Goal: Task Accomplishment & Management: Complete application form

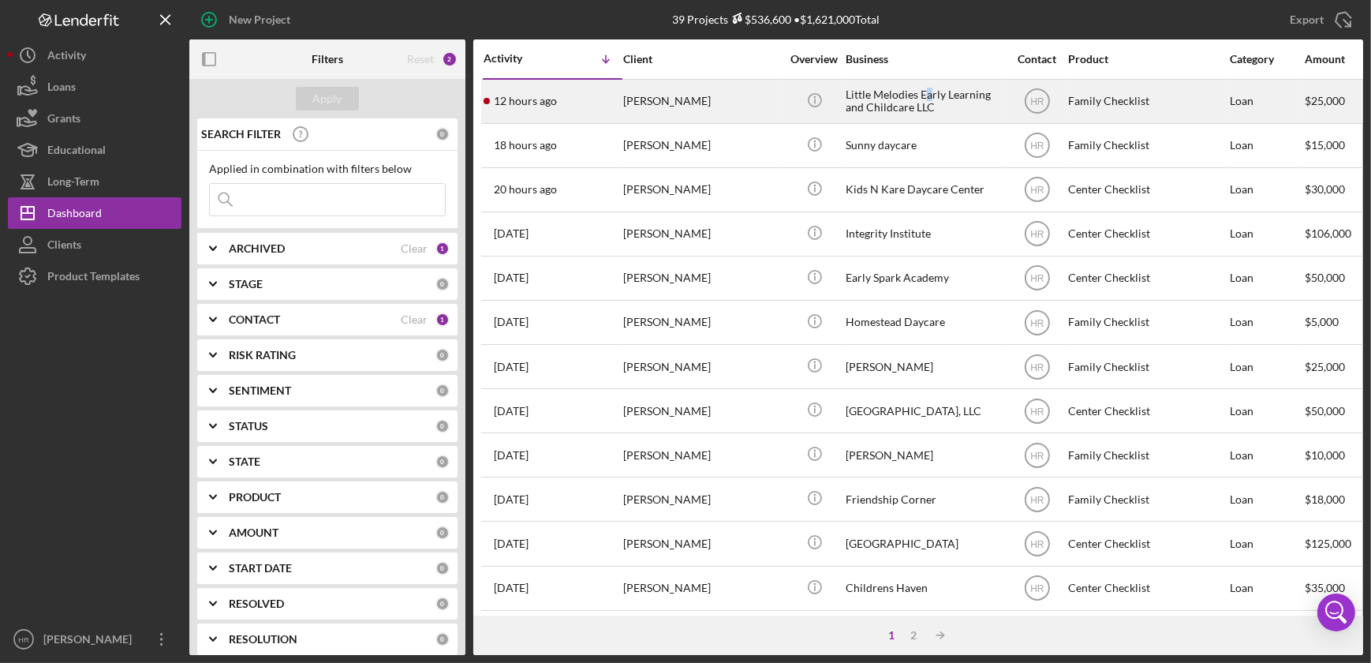
click at [930, 97] on div "Little Melodies Early Learning and Childcare LLC" at bounding box center [925, 101] width 158 height 42
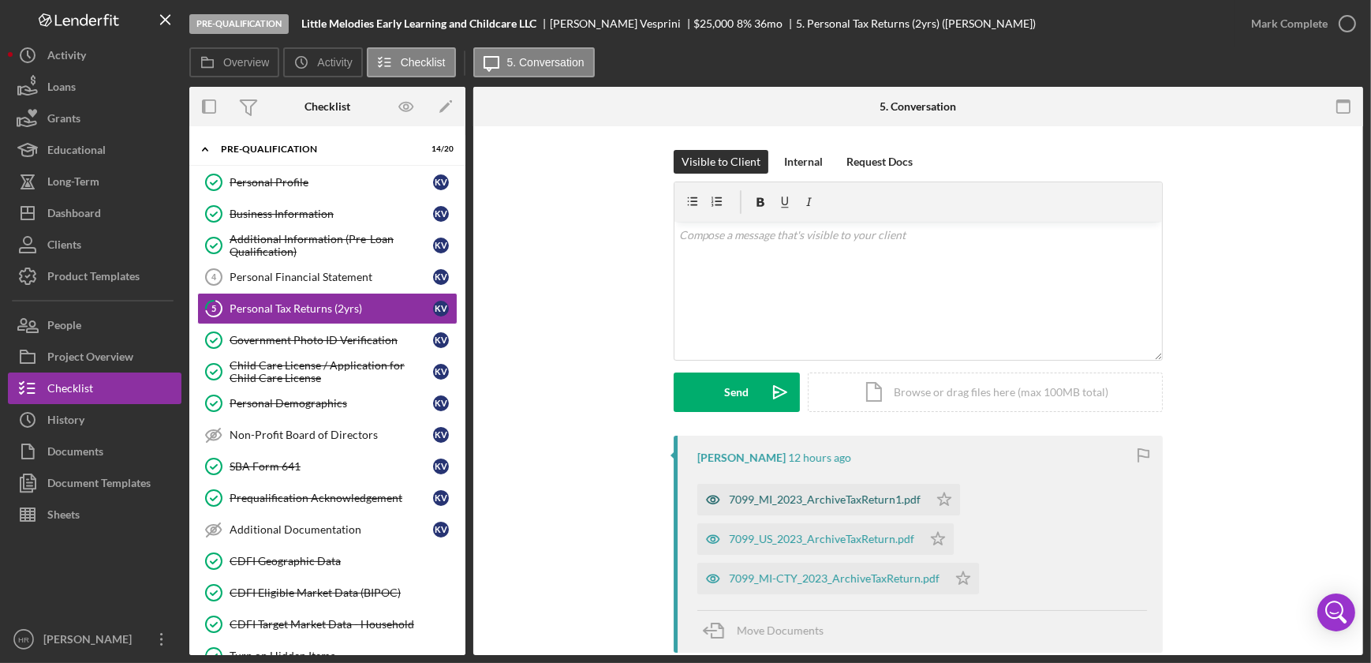
click at [781, 502] on div "7099_MI_2023_ArchiveTaxReturn1.pdf" at bounding box center [825, 499] width 192 height 13
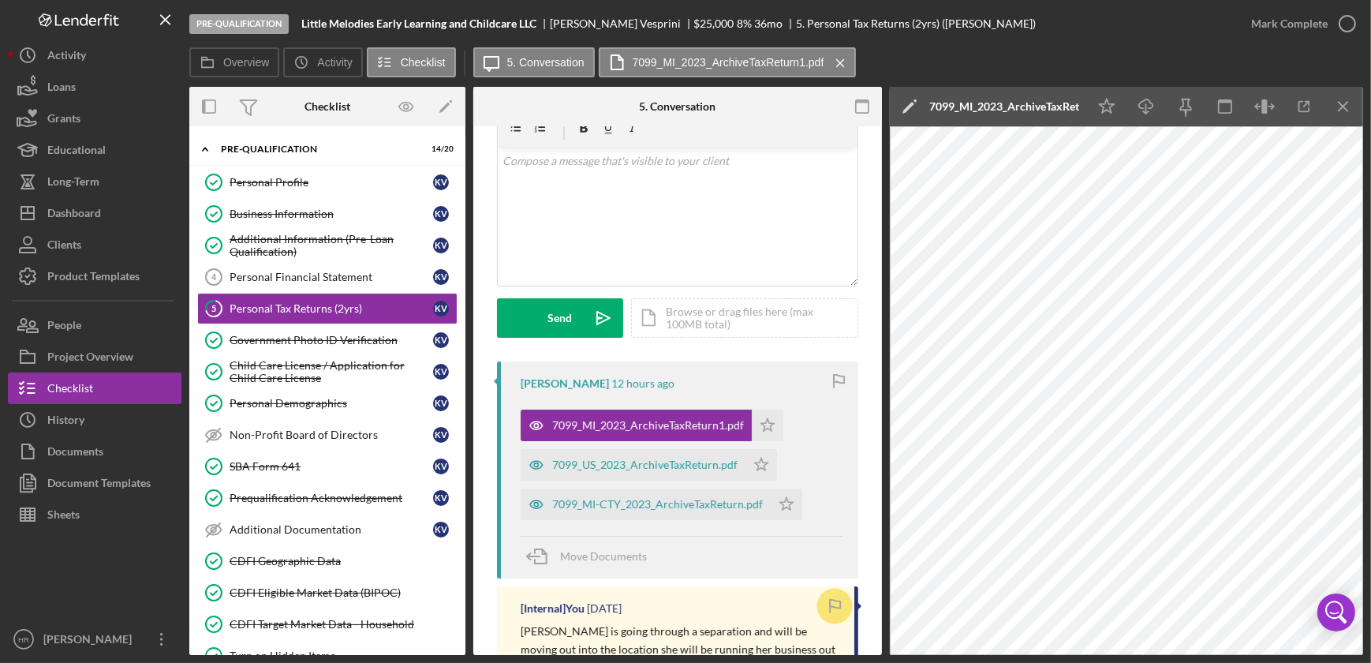
scroll to position [143, 0]
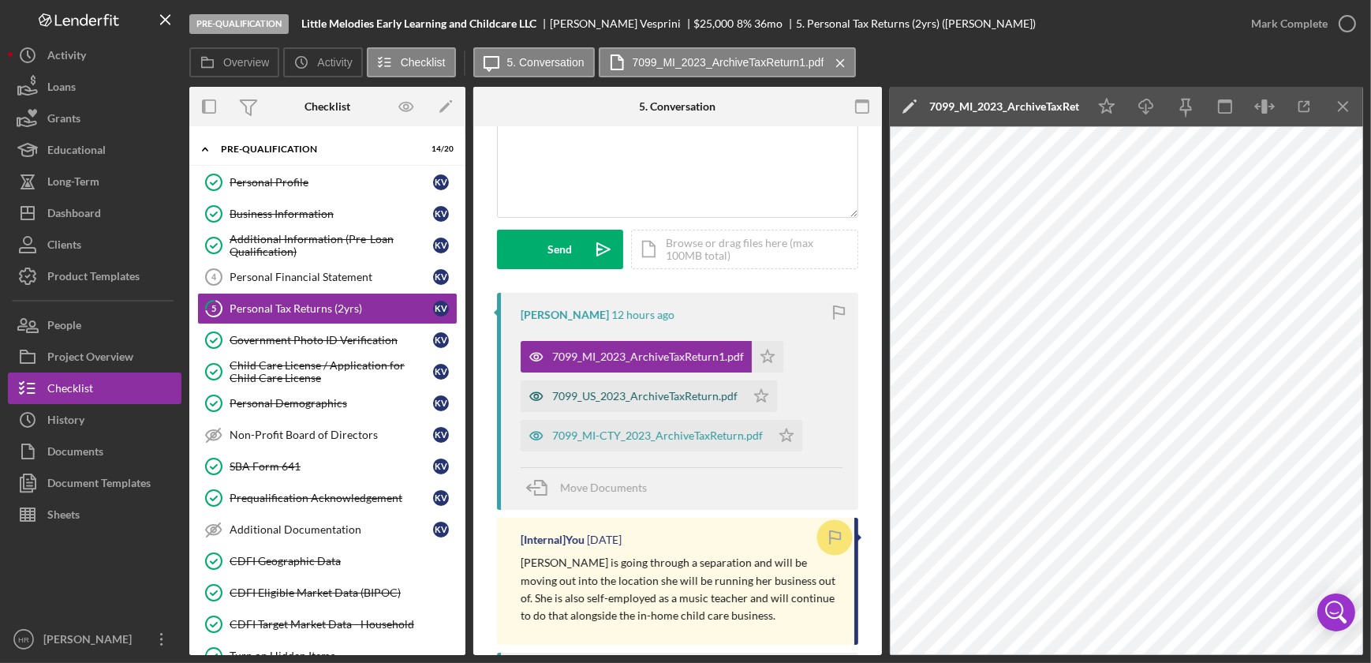
click at [638, 394] on div "7099_US_2023_ArchiveTaxReturn.pdf" at bounding box center [644, 396] width 185 height 13
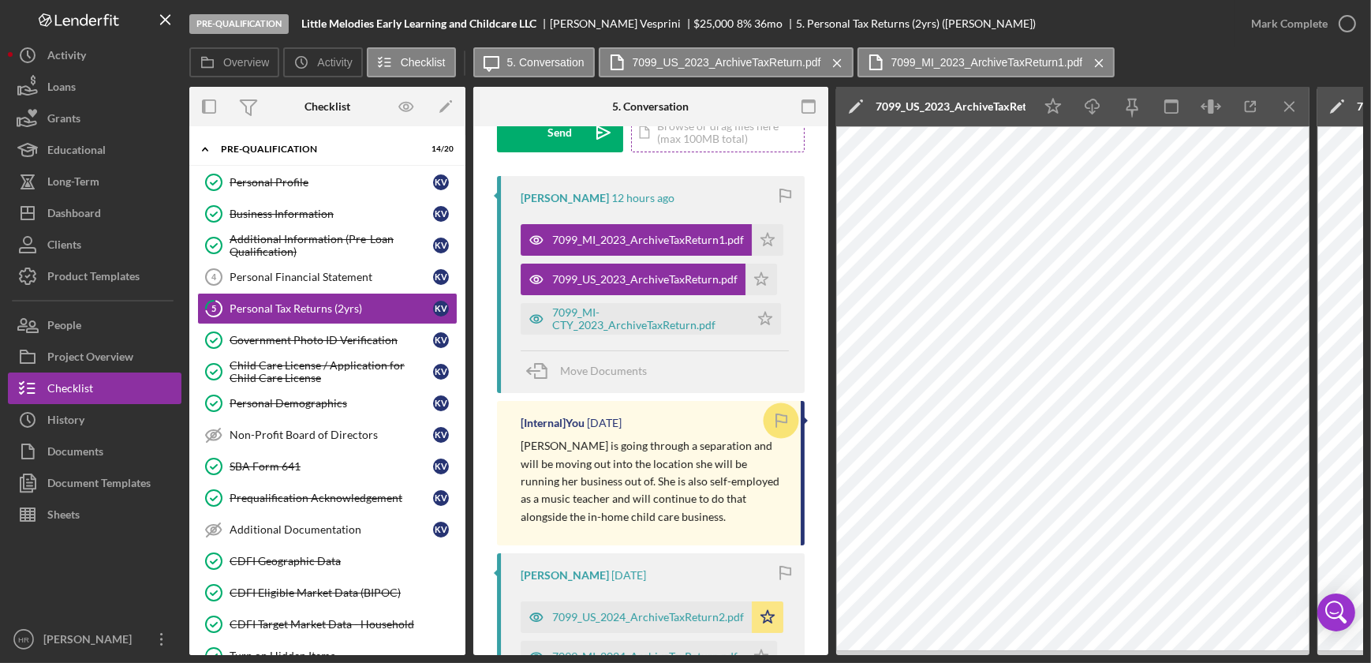
scroll to position [72, 0]
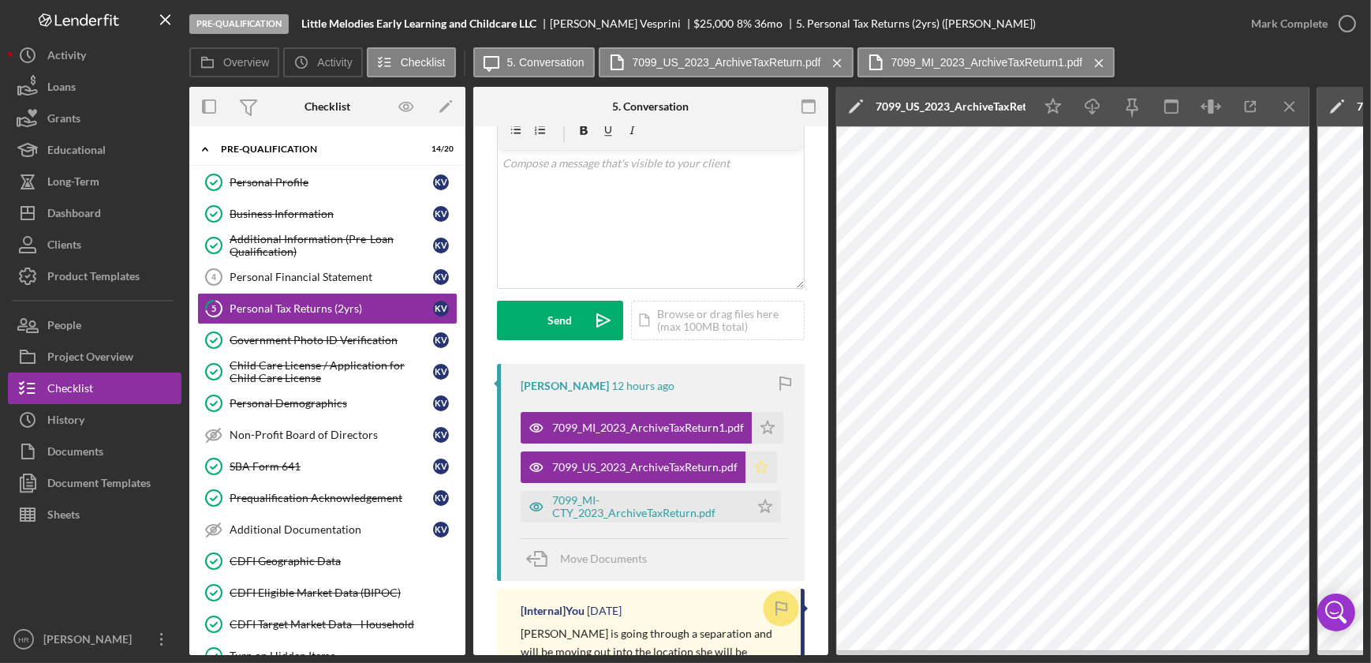
click at [761, 466] on icon "Icon/Star" at bounding box center [762, 467] width 32 height 32
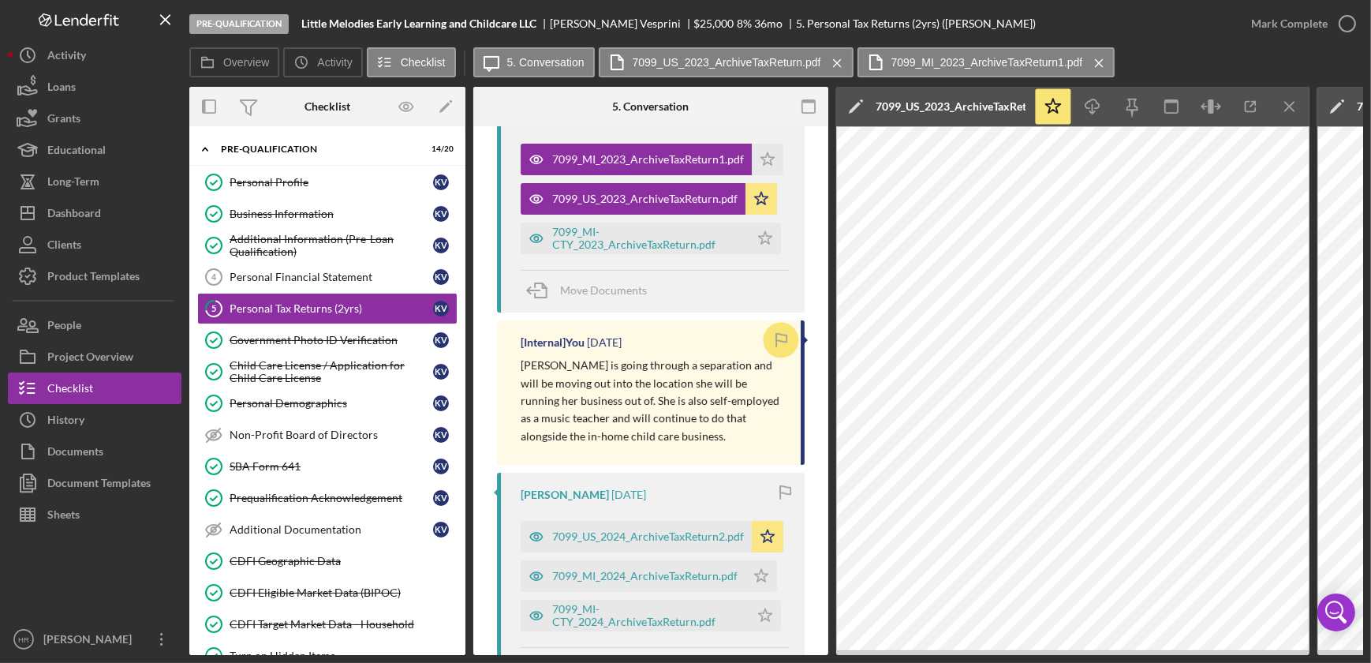
scroll to position [359, 0]
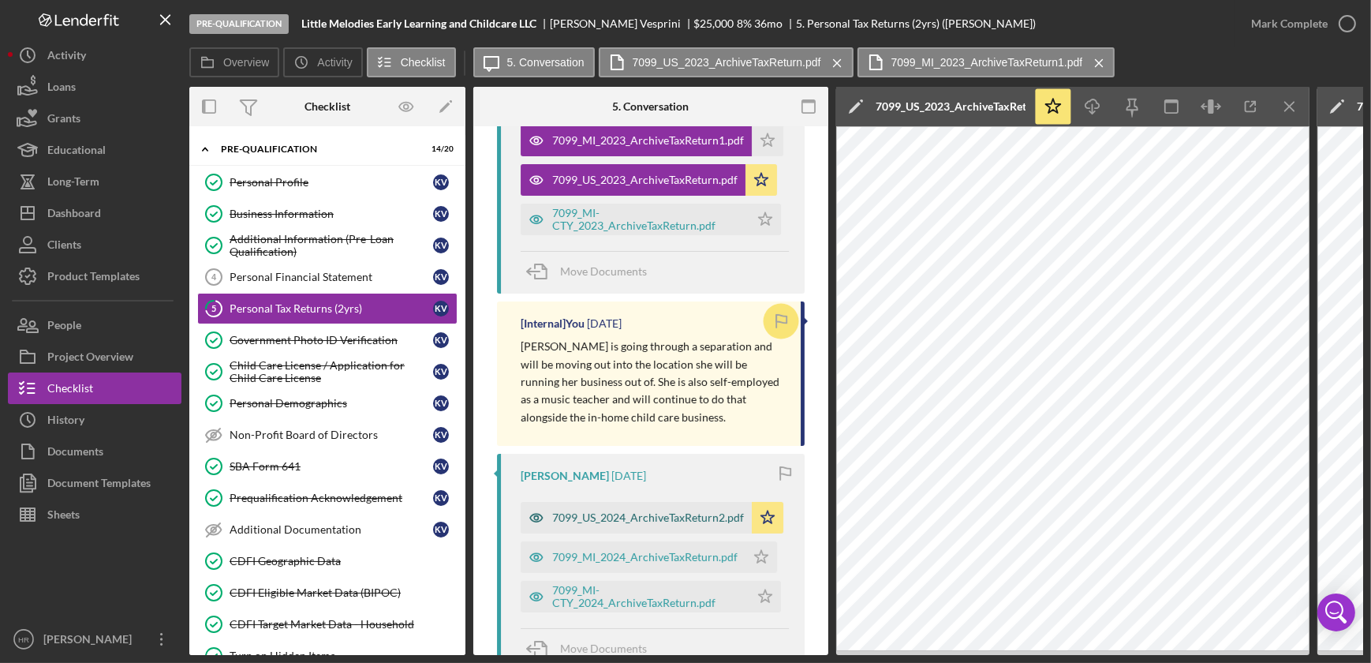
click at [636, 516] on div "7099_US_2024_ArchiveTaxReturn2.pdf" at bounding box center [648, 517] width 192 height 13
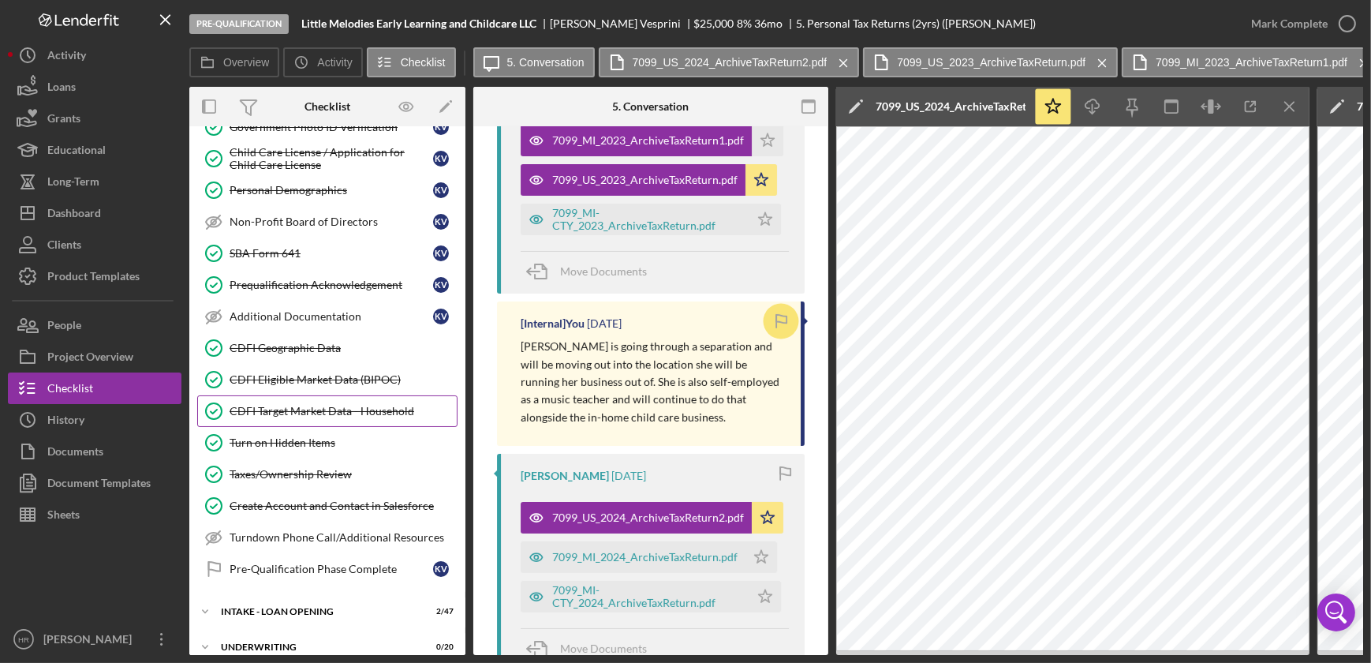
scroll to position [215, 0]
click at [319, 403] on div "CDFI Target Market Data - Household" at bounding box center [343, 409] width 227 height 13
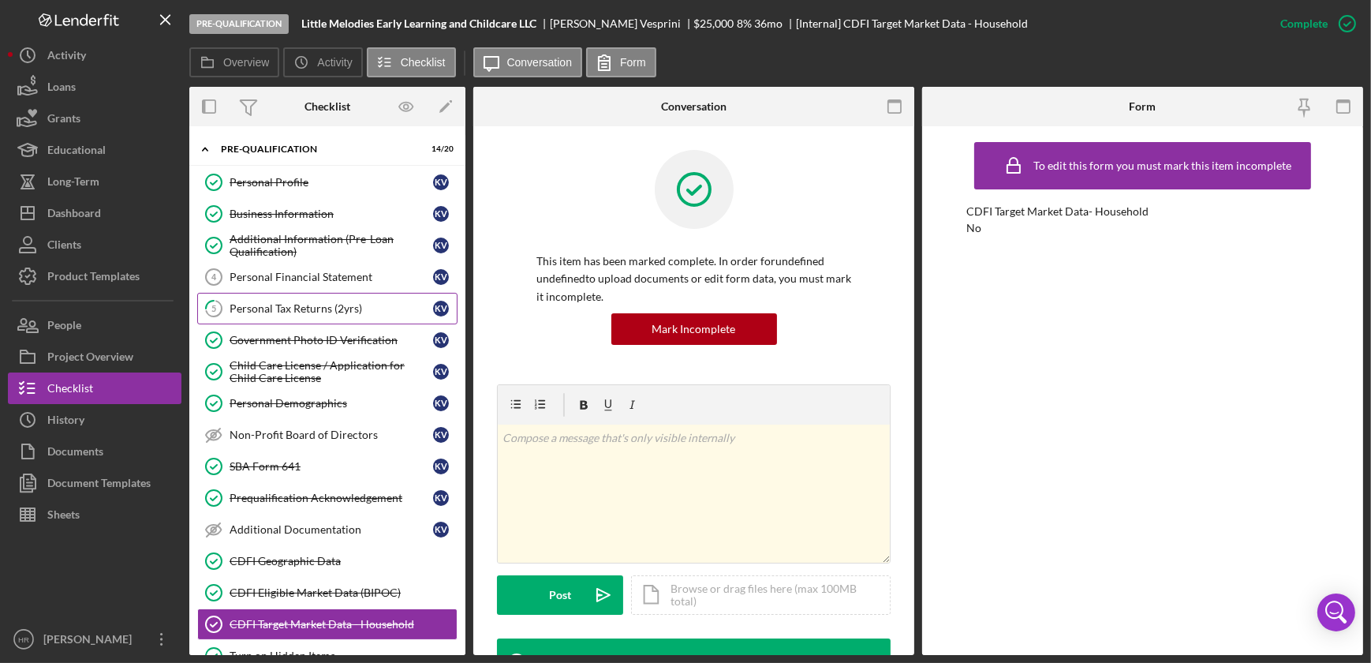
click at [306, 308] on div "Personal Tax Returns (2yrs)" at bounding box center [332, 308] width 204 height 13
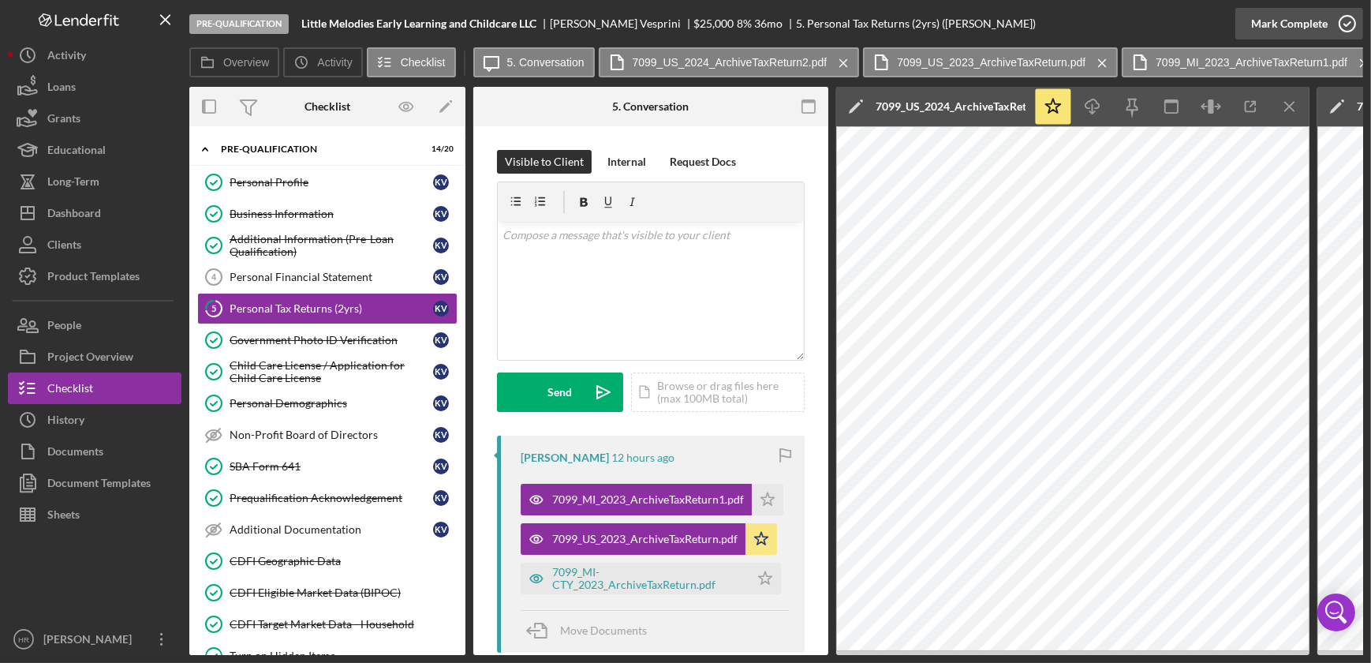
click at [1339, 23] on icon "button" at bounding box center [1347, 23] width 39 height 39
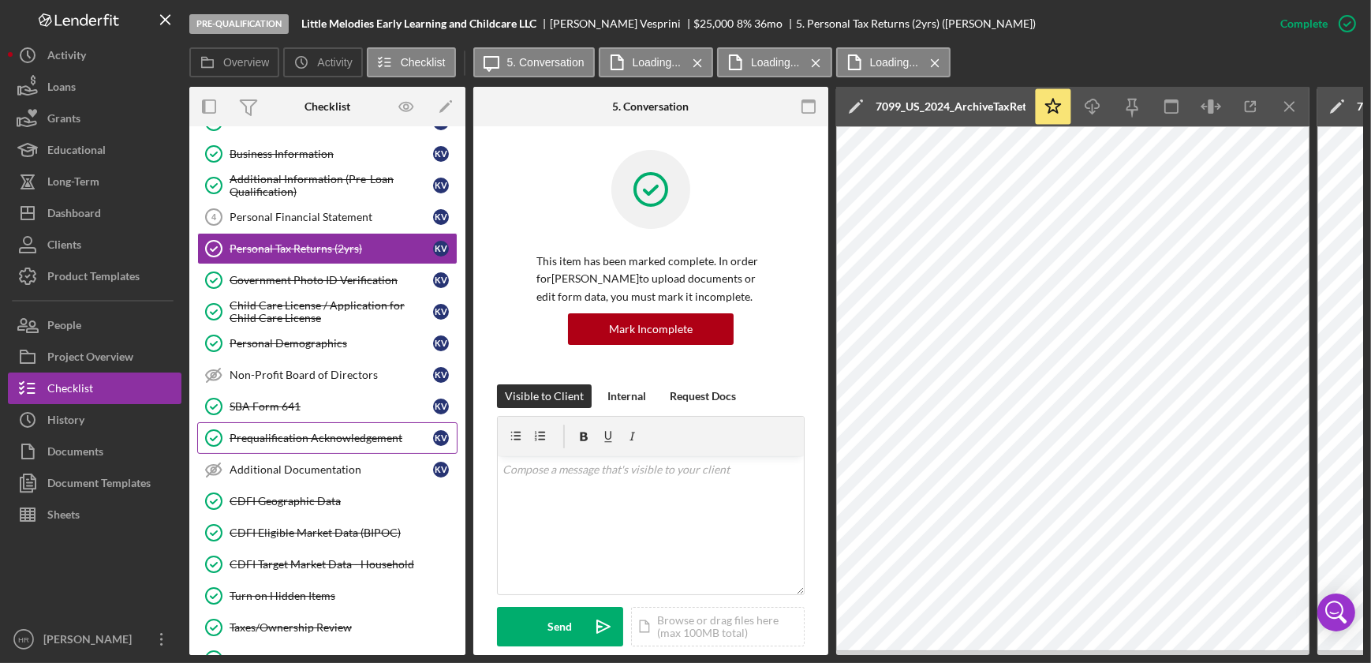
scroll to position [143, 0]
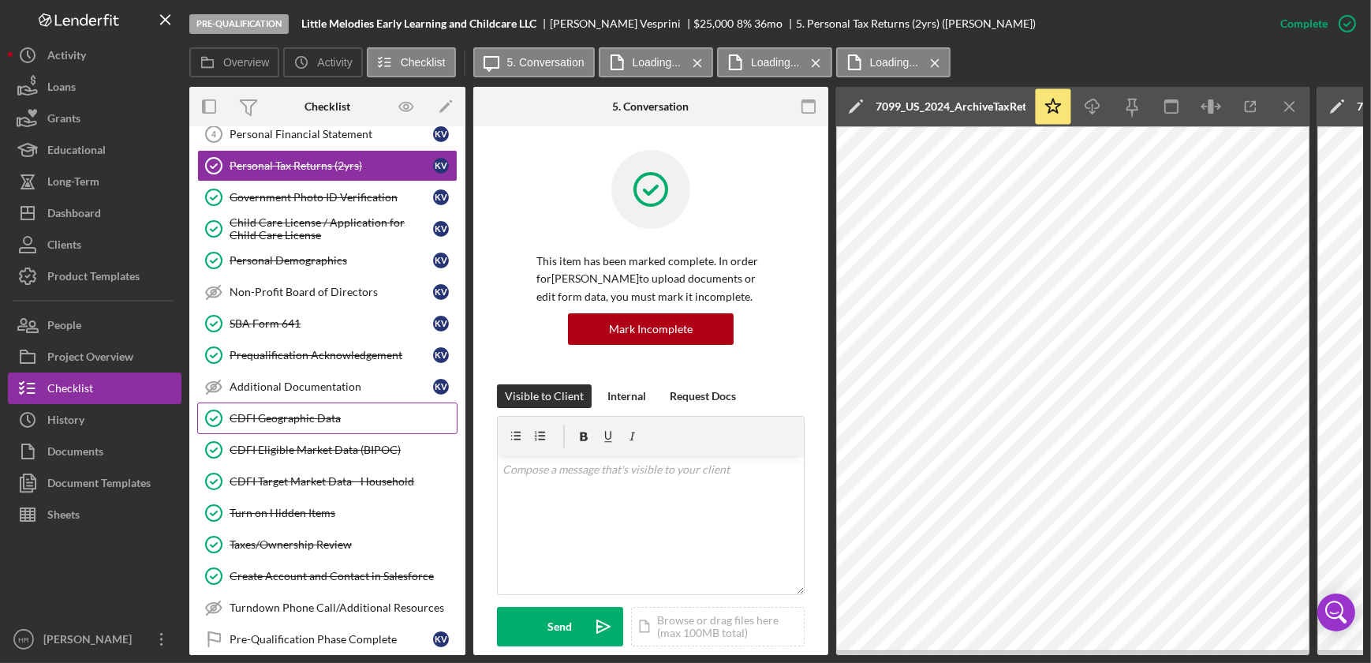
click at [292, 412] on div "CDFI Geographic Data" at bounding box center [343, 418] width 227 height 13
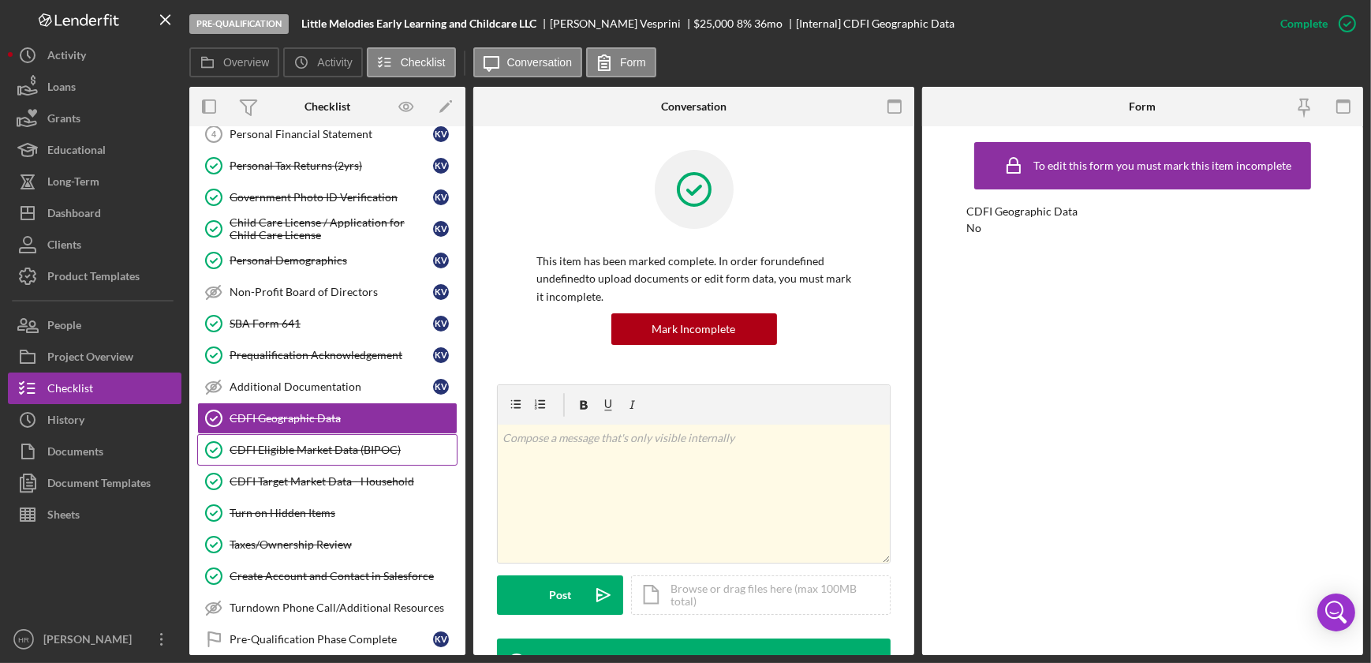
click at [285, 443] on div "CDFI Eligible Market Data (BIPOC)" at bounding box center [343, 449] width 227 height 13
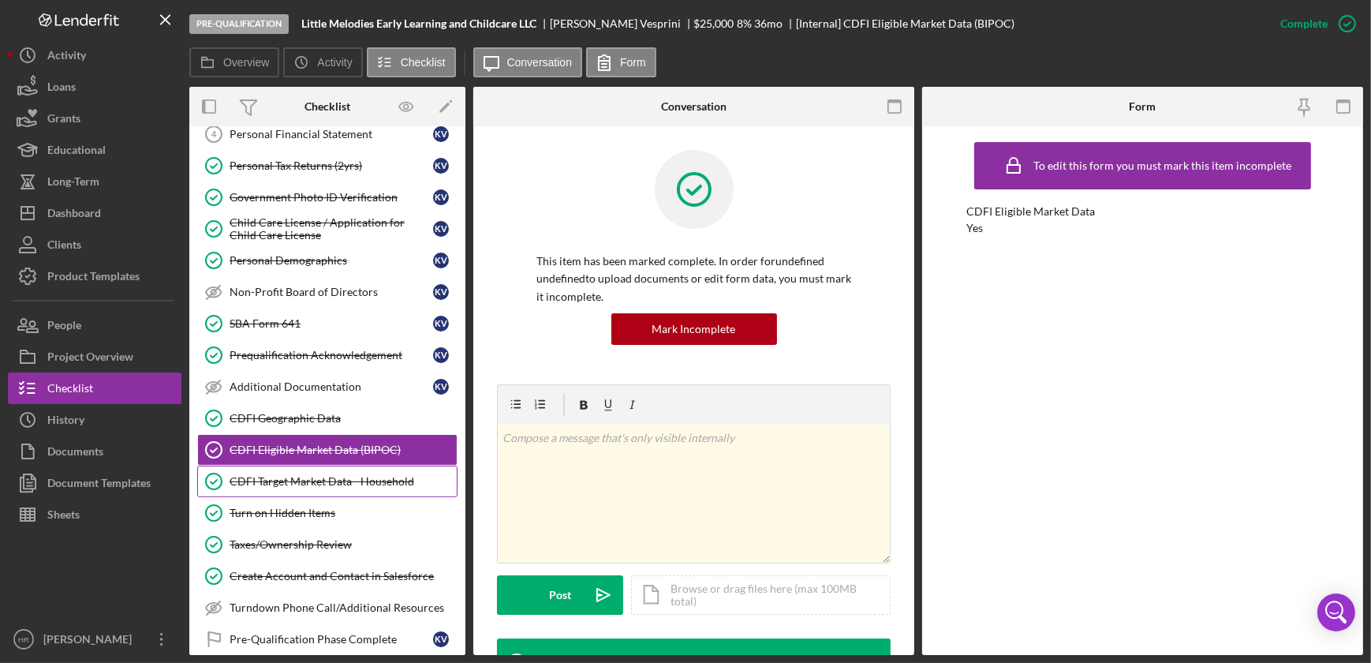
click at [279, 471] on link "CDFI Target Market Data - Household CDFI Target Market Data - Household" at bounding box center [327, 482] width 260 height 32
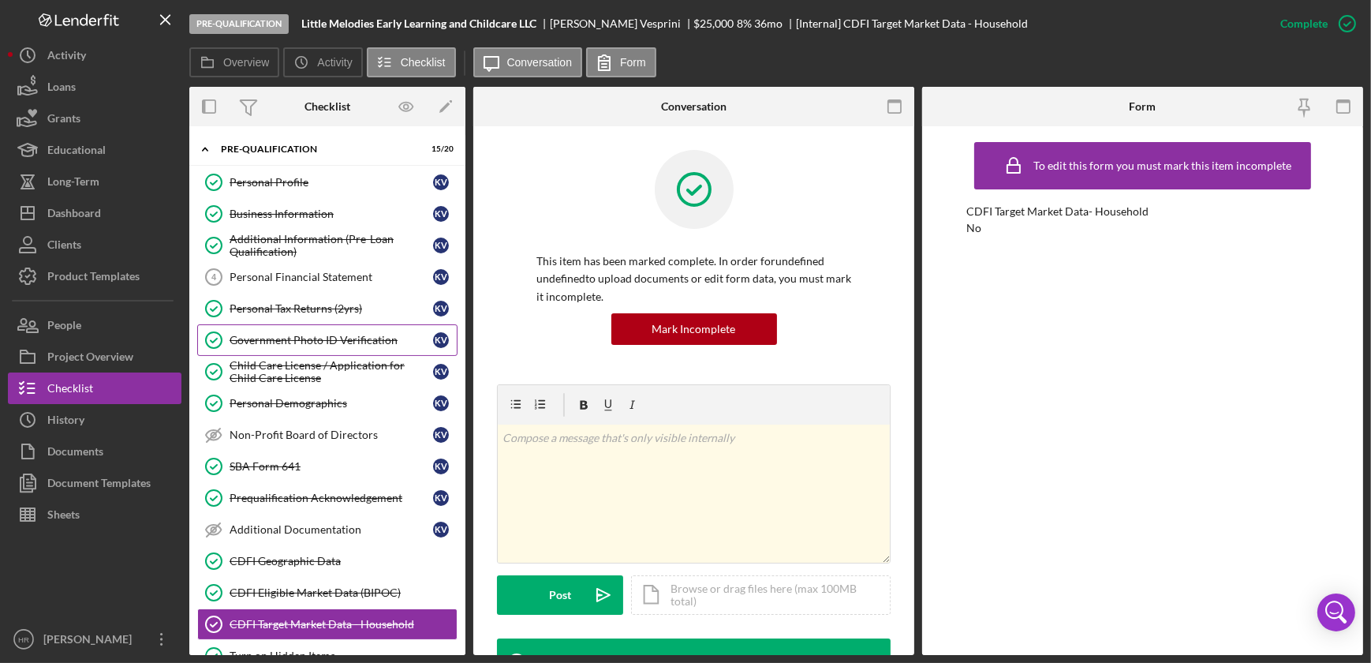
click at [271, 324] on link "Government Photo ID Verification Government Photo ID Verification K V" at bounding box center [327, 340] width 260 height 32
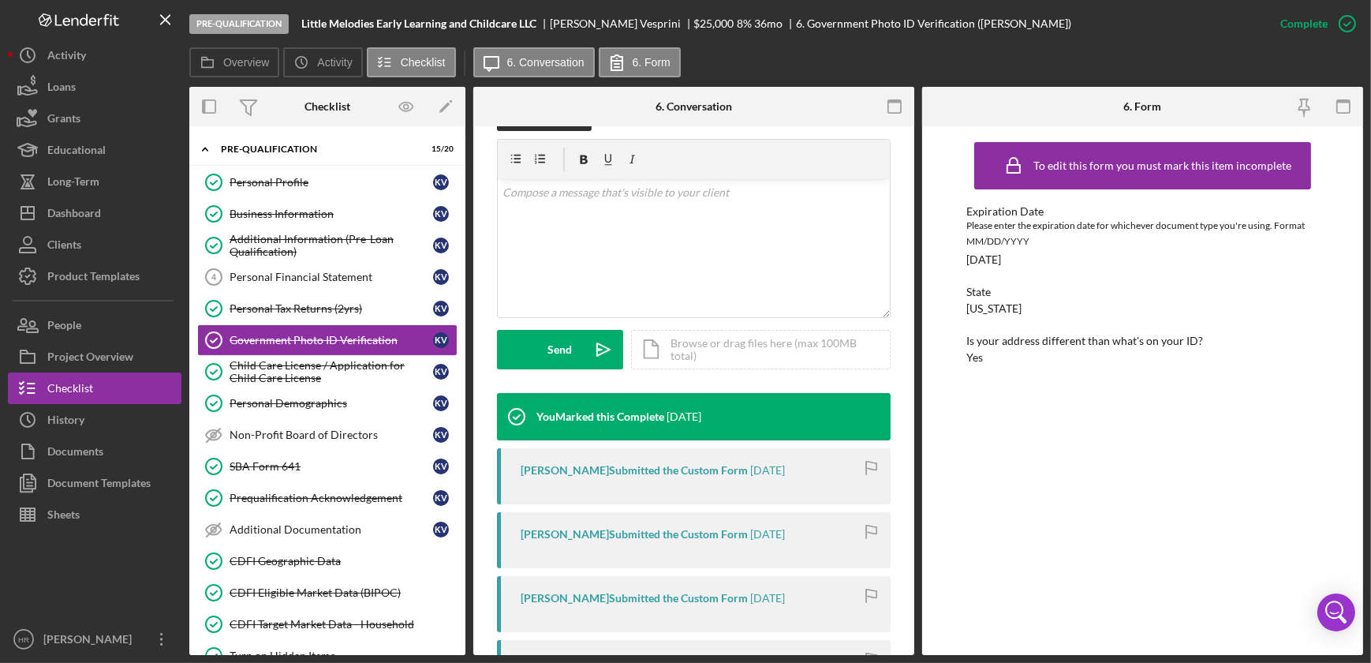
scroll to position [358, 0]
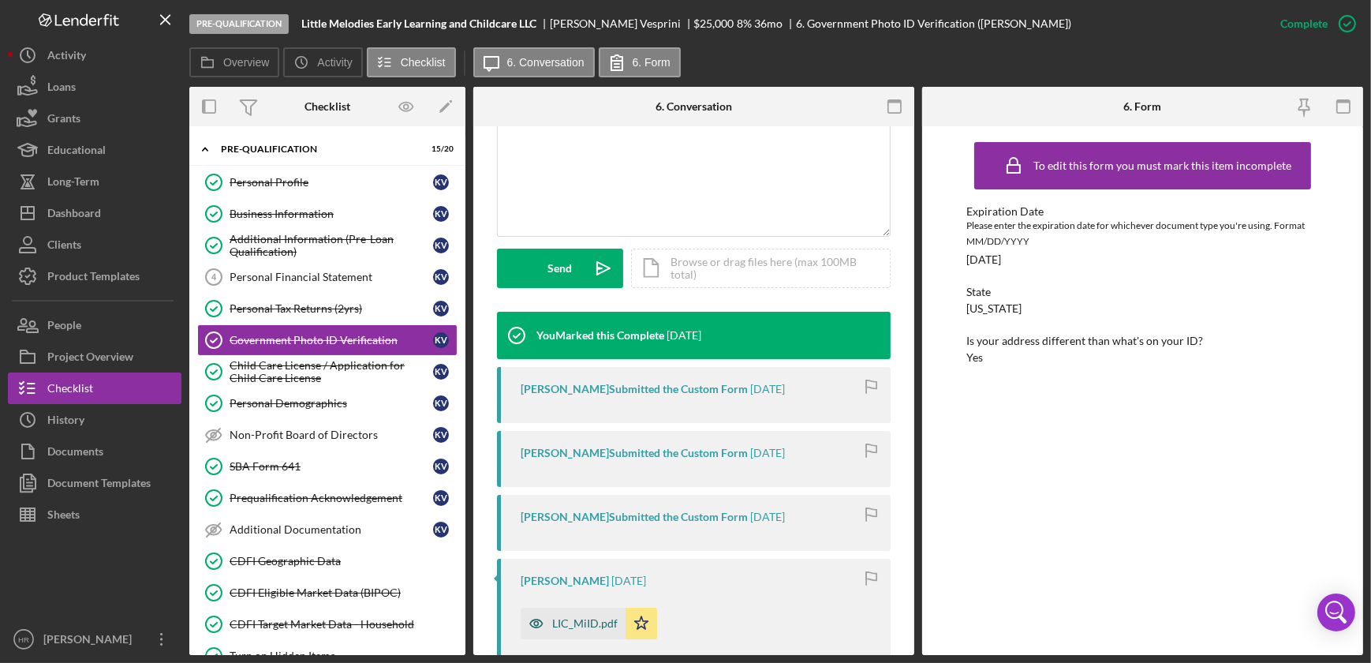
click at [563, 622] on div "LIC_MiID.pdf" at bounding box center [584, 623] width 65 height 13
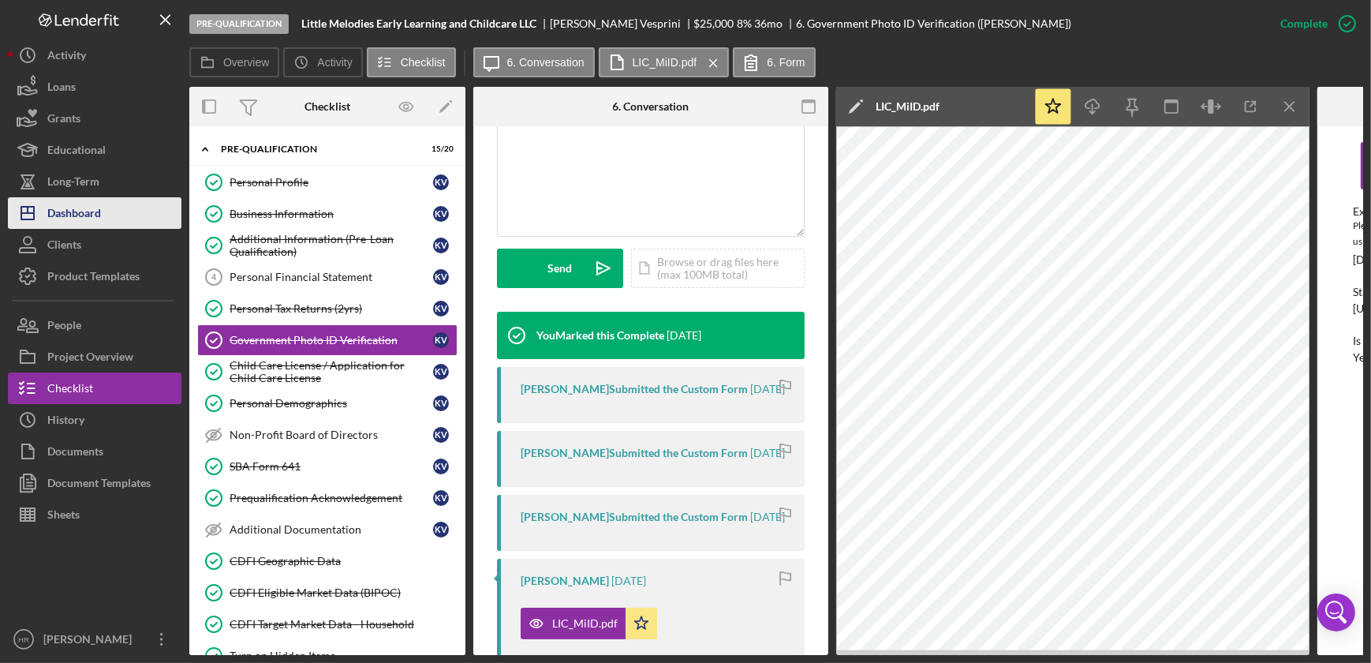
click at [96, 211] on div "Dashboard" at bounding box center [74, 215] width 54 height 36
